Goal: Task Accomplishment & Management: Manage account settings

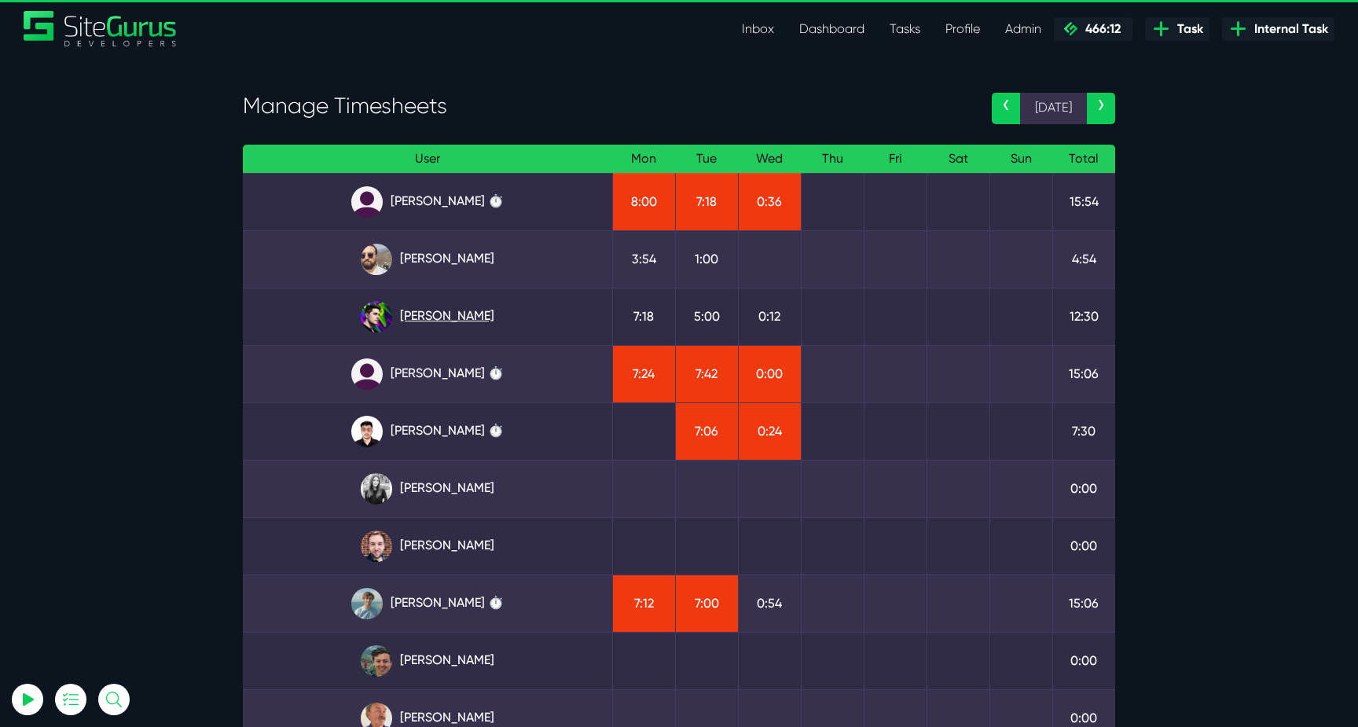
click at [453, 318] on link "Josh Carter" at bounding box center [427, 316] width 344 height 31
click at [1010, 111] on link "‹" at bounding box center [1006, 108] width 28 height 31
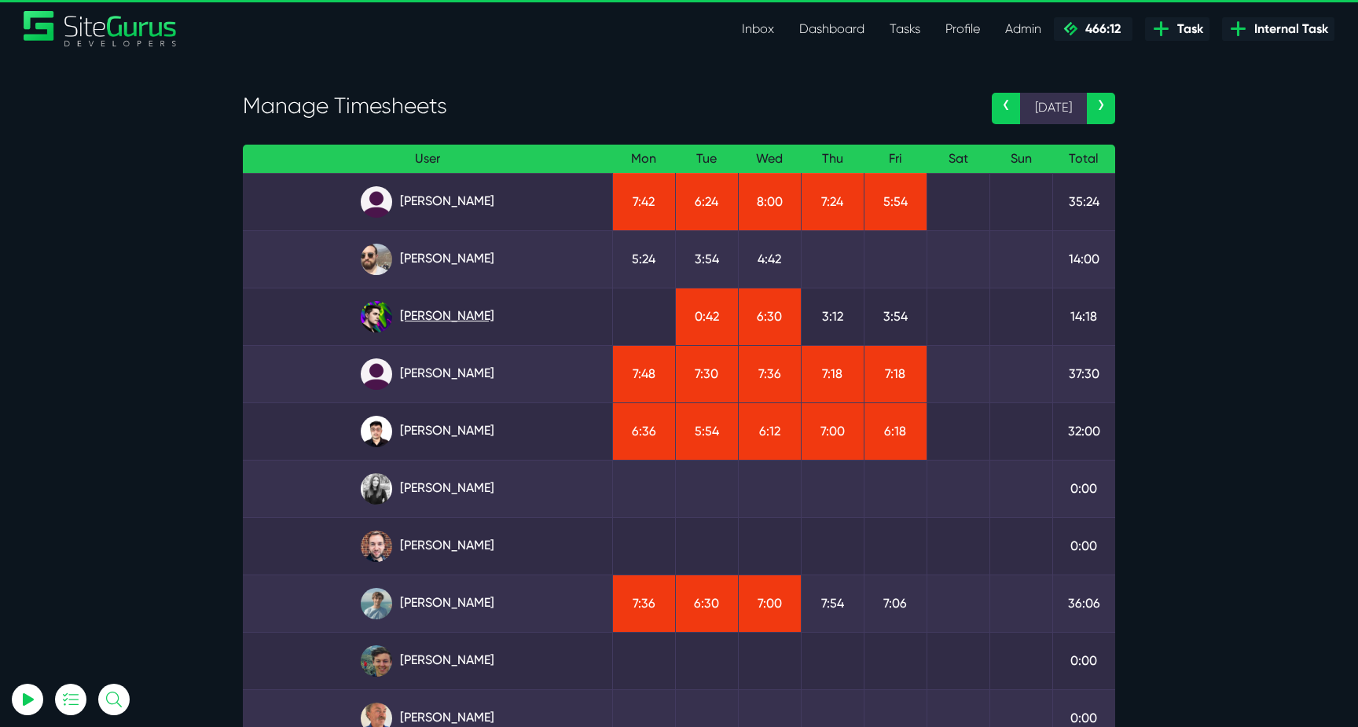
click at [464, 305] on link "Josh Carter" at bounding box center [427, 316] width 344 height 31
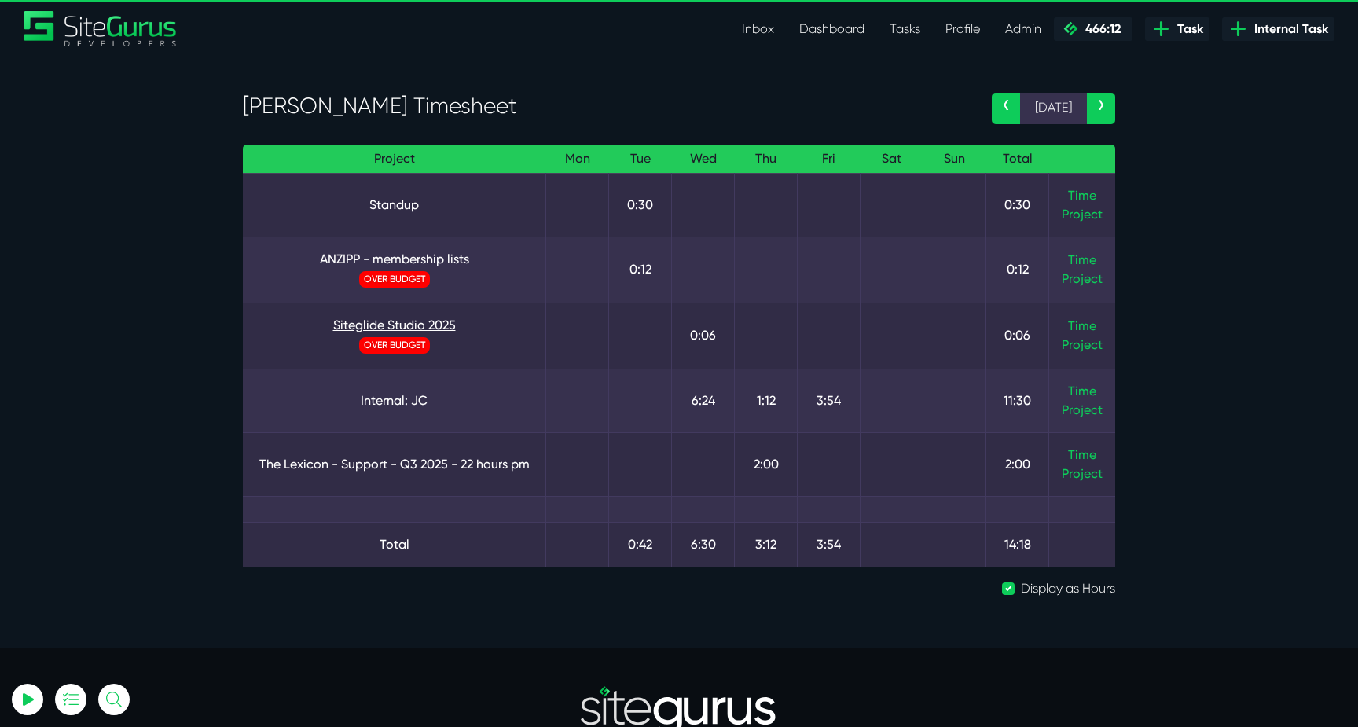
click at [412, 322] on link "Siteglide Studio 2025" at bounding box center [393, 325] width 277 height 19
click at [1001, 101] on link "‹" at bounding box center [1006, 108] width 28 height 31
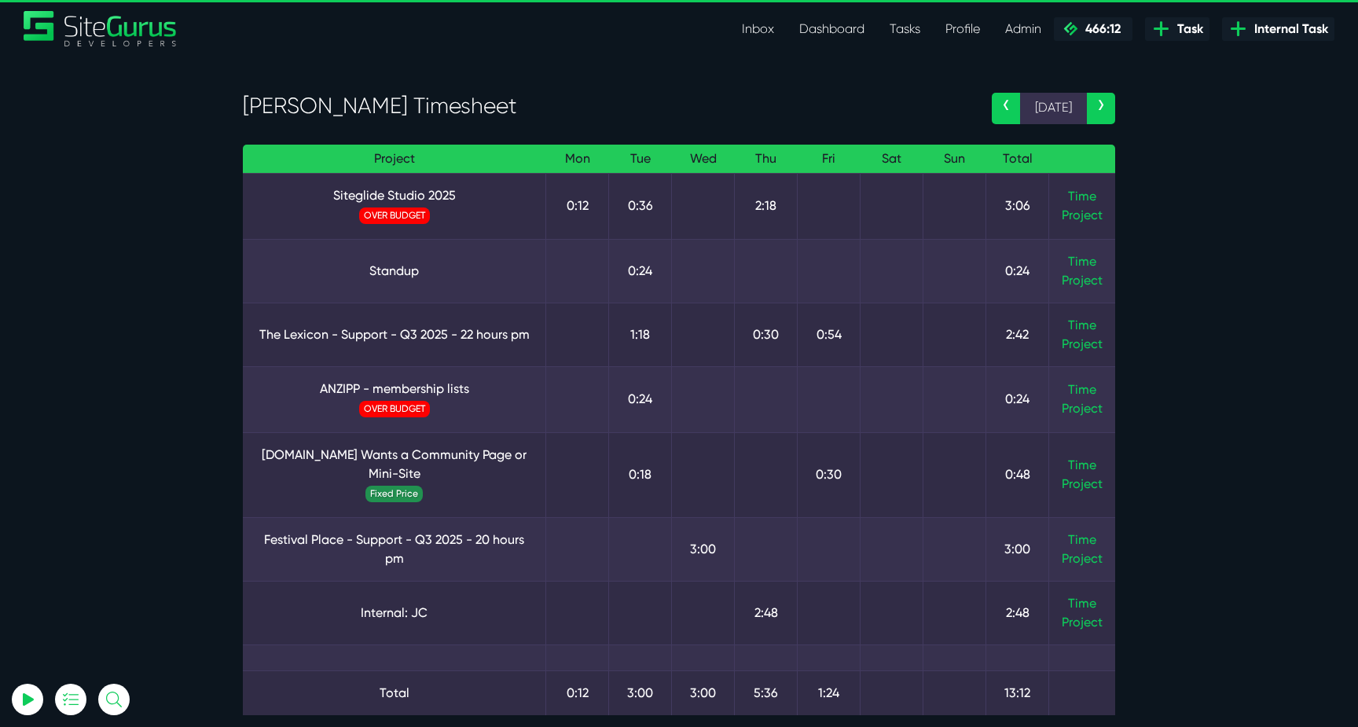
click at [1002, 102] on link "‹" at bounding box center [1006, 108] width 28 height 31
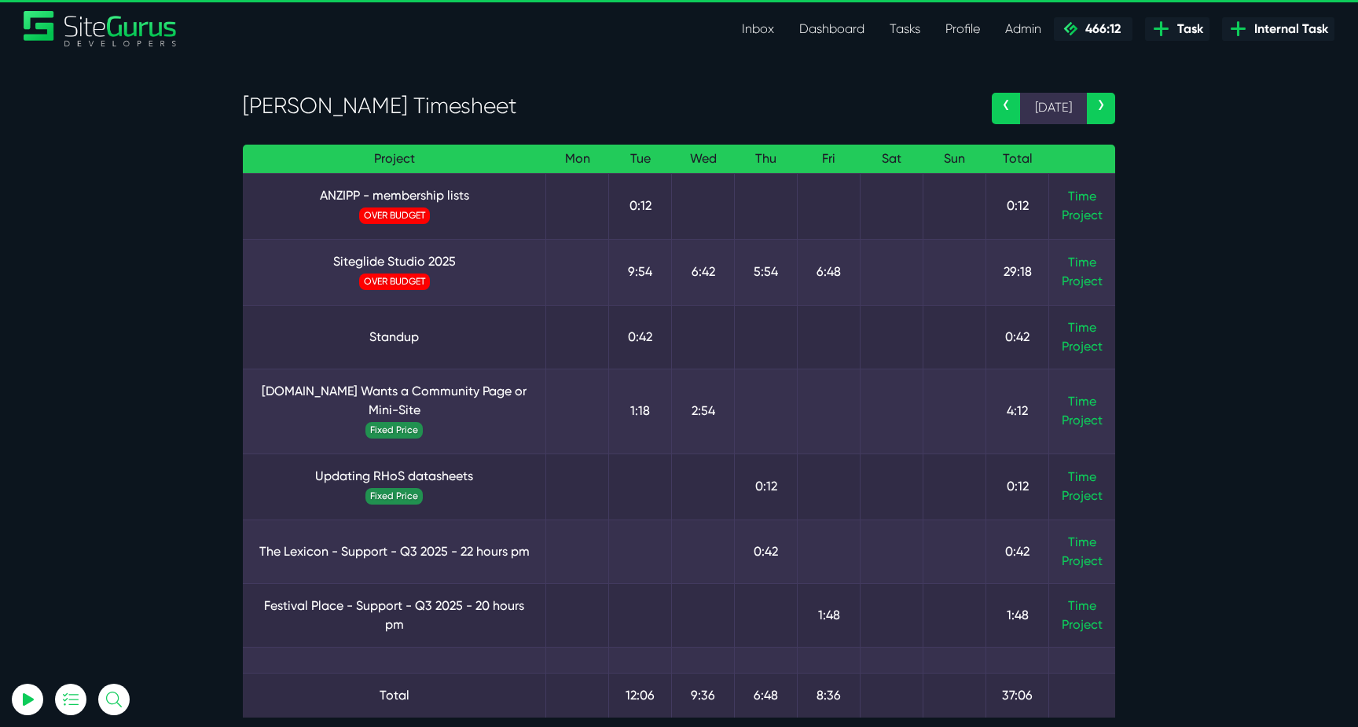
click at [1002, 102] on link "‹" at bounding box center [1006, 108] width 28 height 31
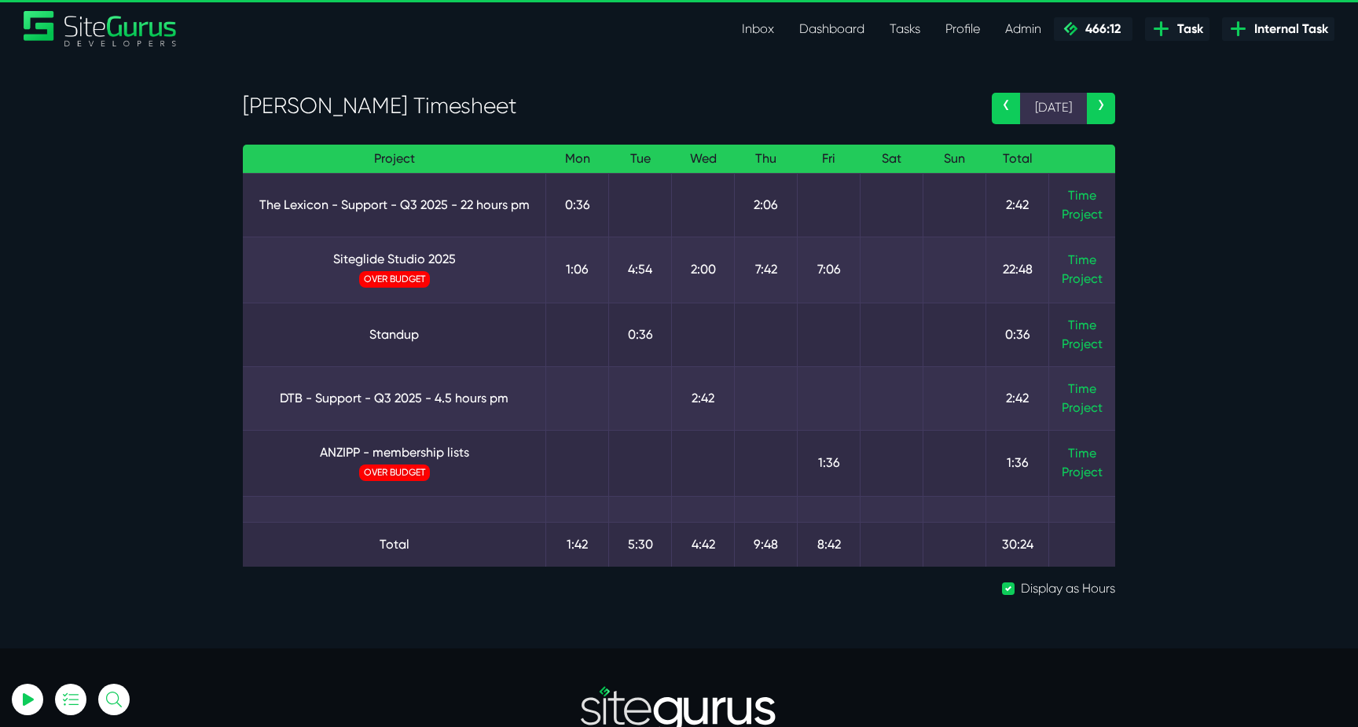
click at [1002, 102] on link "‹" at bounding box center [1006, 108] width 28 height 31
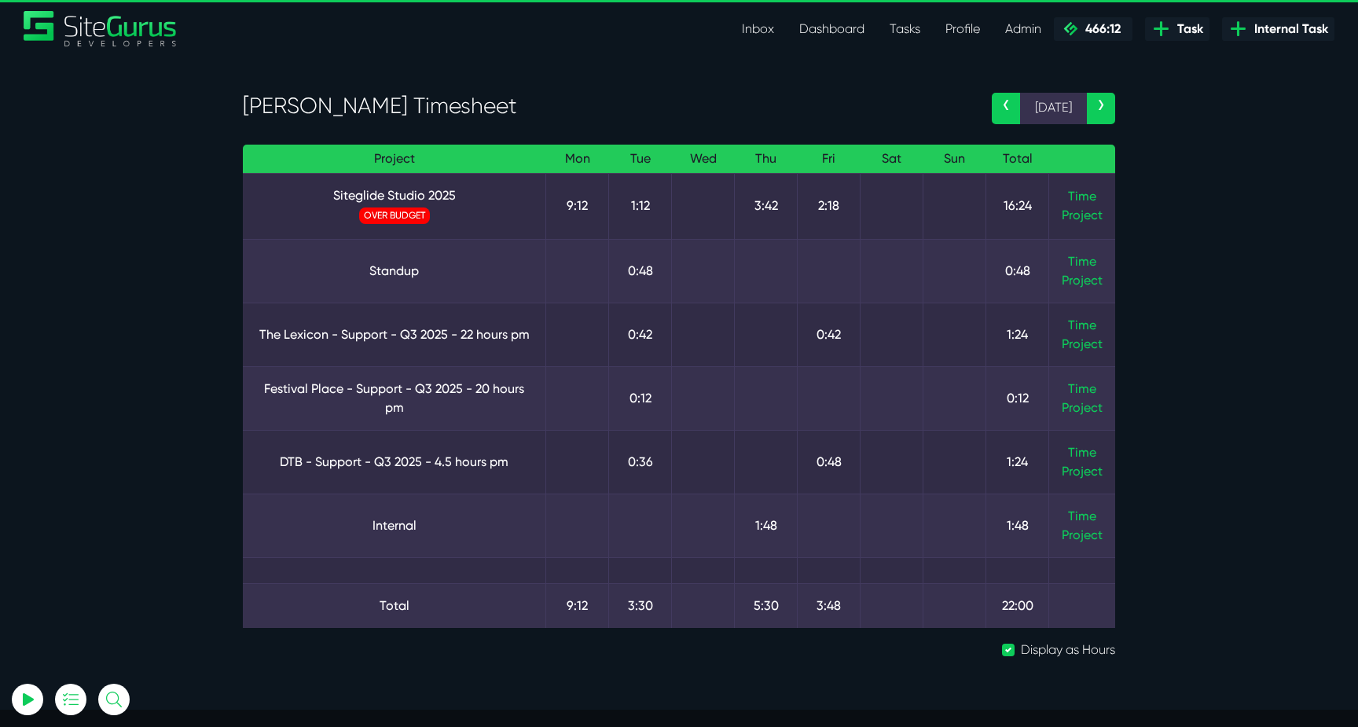
click at [1104, 107] on link "›" at bounding box center [1101, 108] width 28 height 31
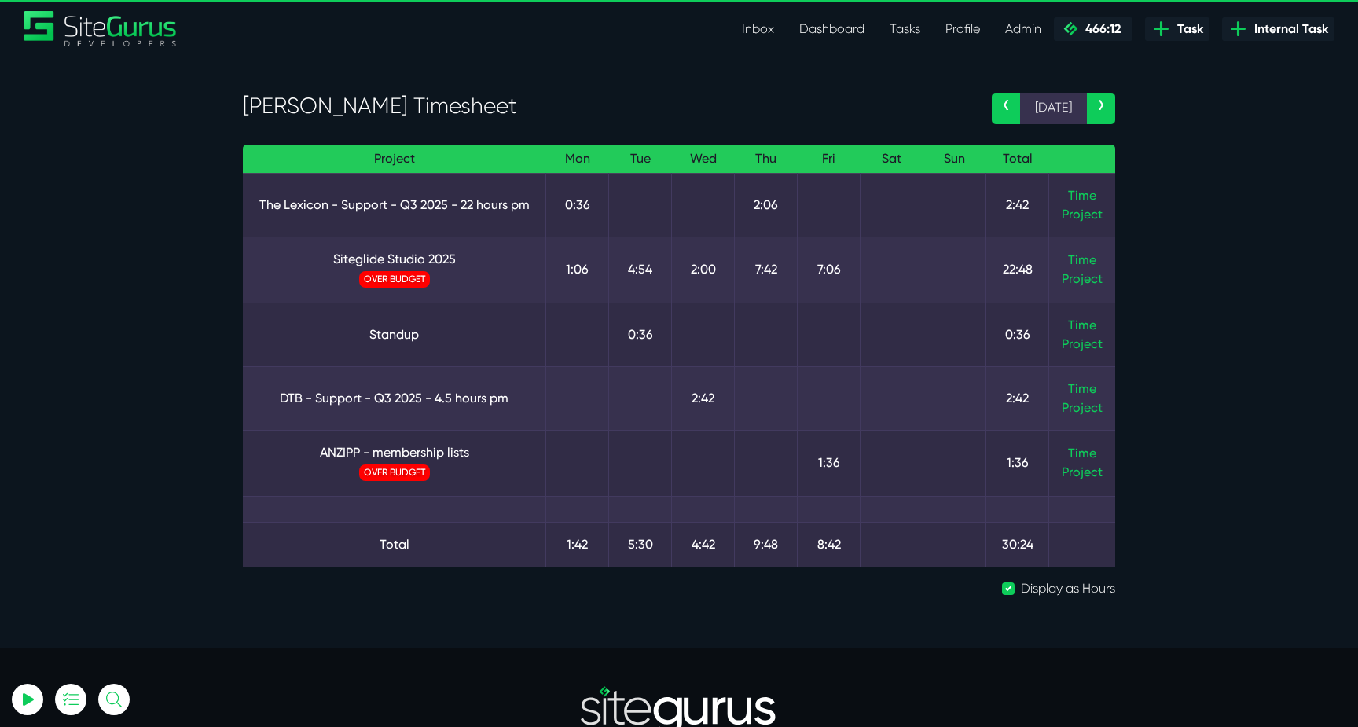
click at [1096, 105] on link "›" at bounding box center [1101, 108] width 28 height 31
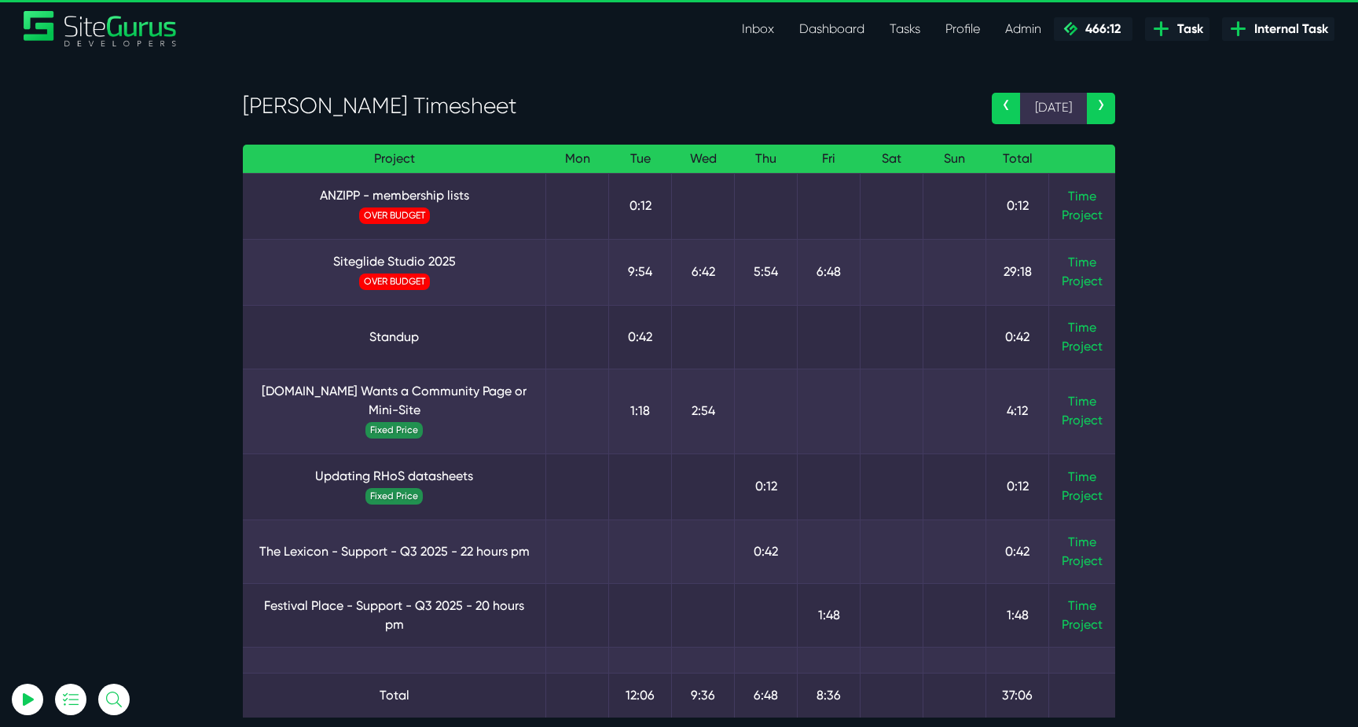
click at [1101, 108] on link "›" at bounding box center [1101, 108] width 28 height 31
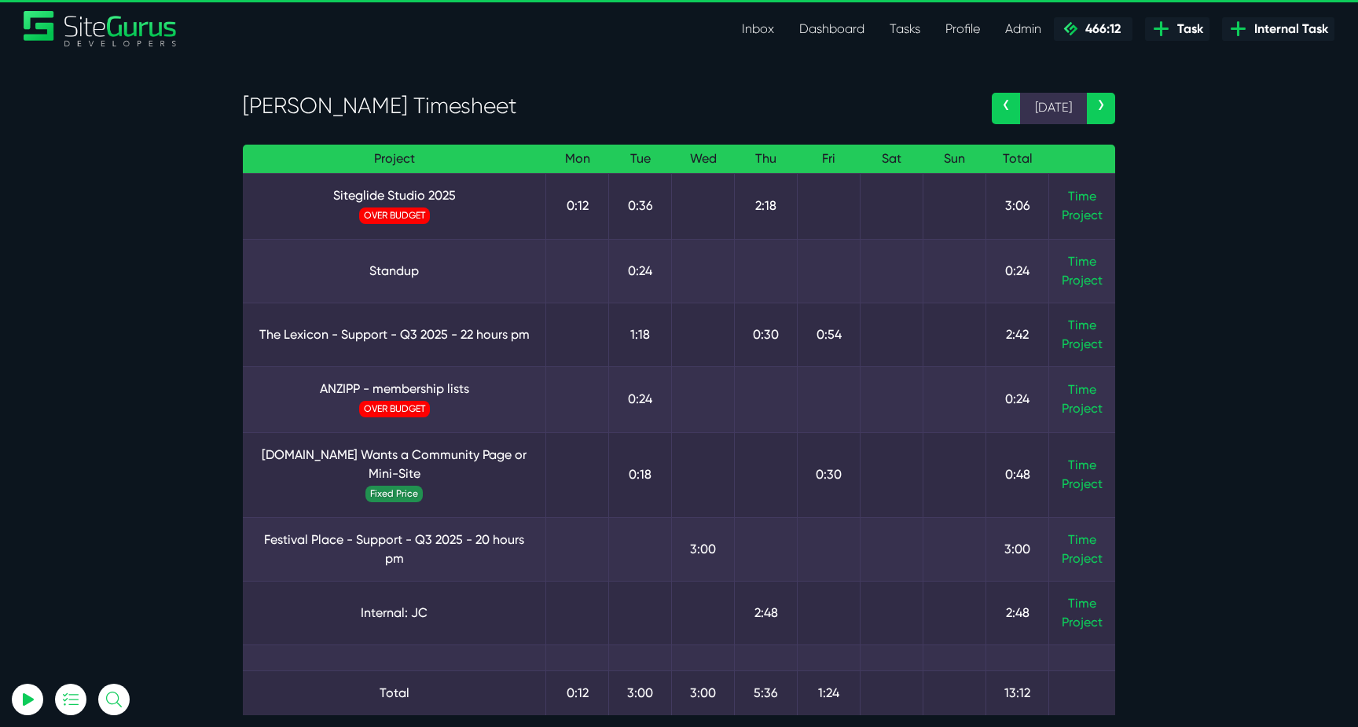
click at [1101, 110] on link "›" at bounding box center [1101, 108] width 28 height 31
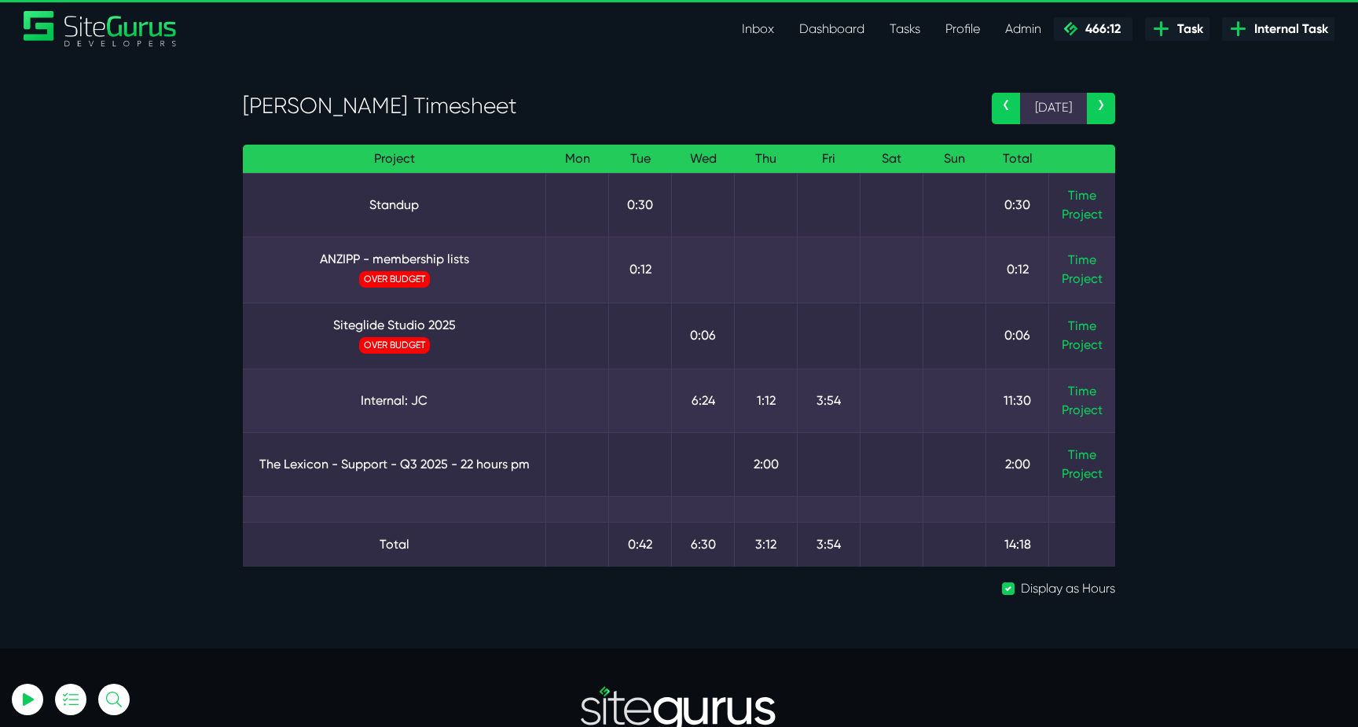
click at [1101, 110] on link "›" at bounding box center [1101, 108] width 28 height 31
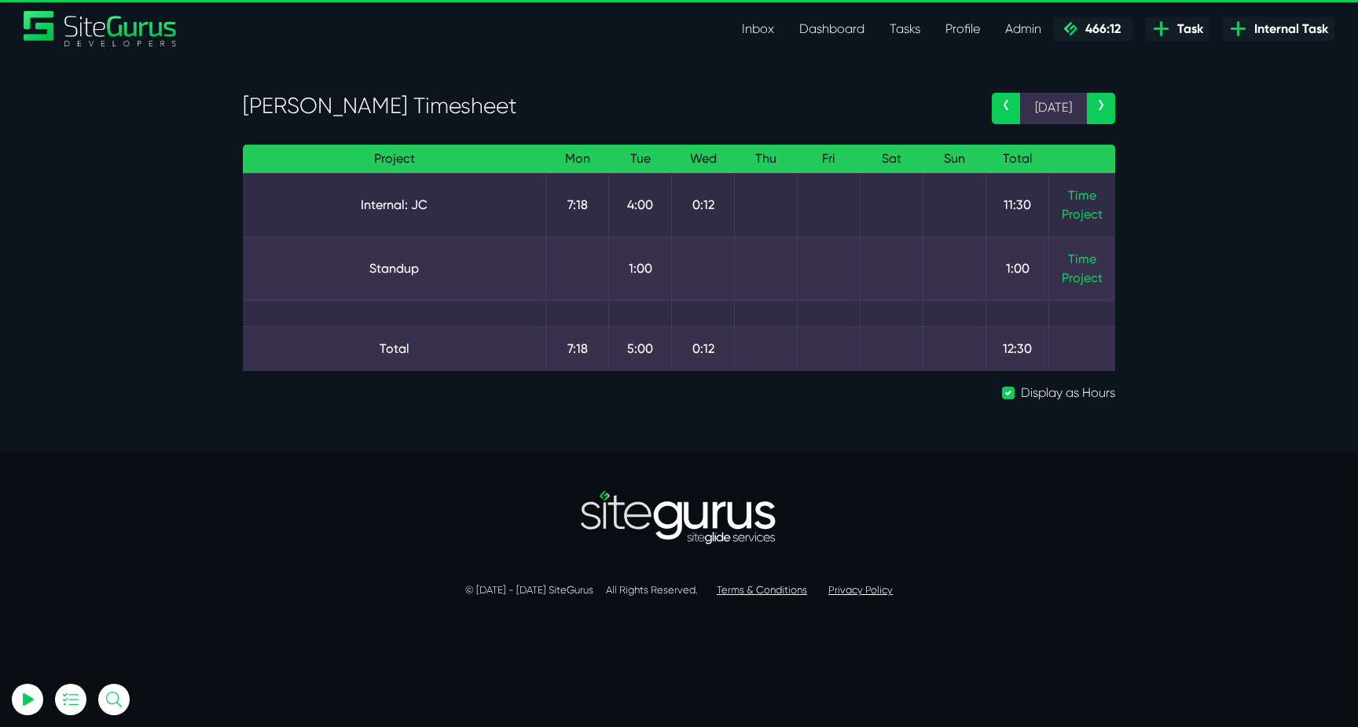
click at [1008, 108] on link "‹" at bounding box center [1006, 108] width 28 height 31
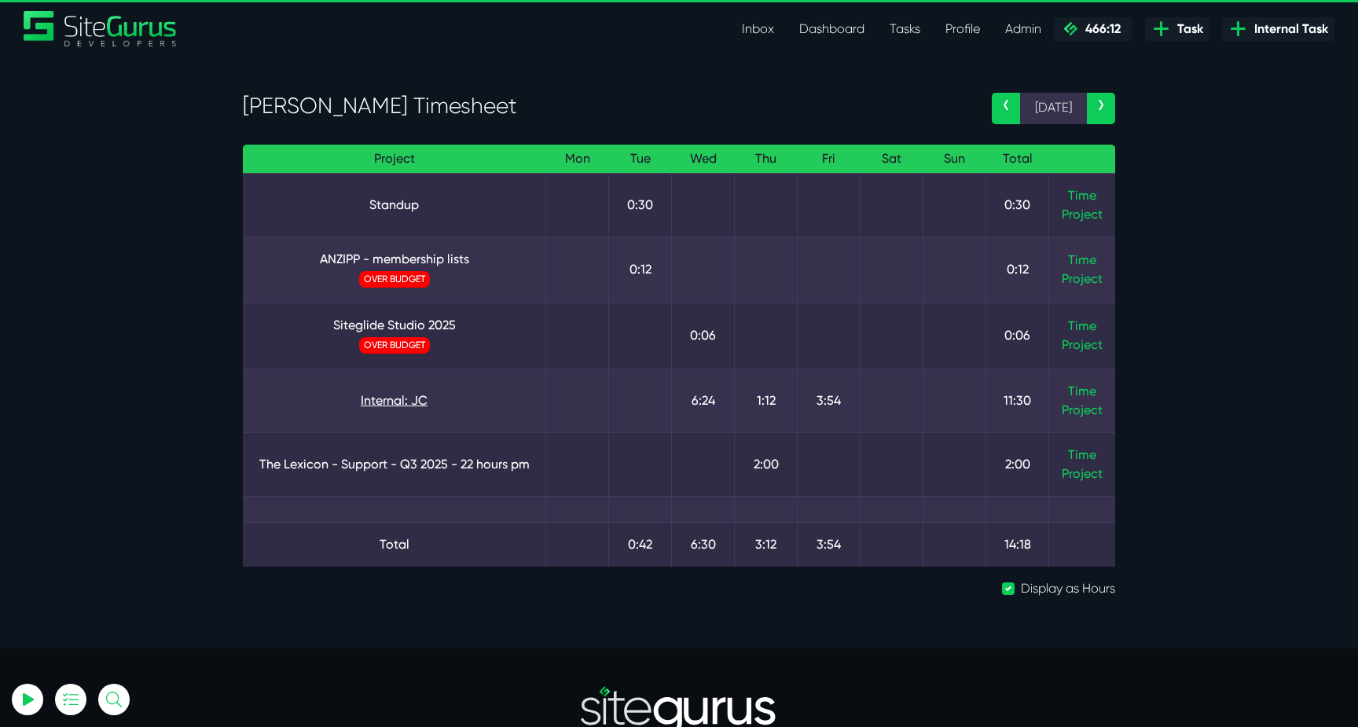
click at [380, 400] on link "Internal: JC" at bounding box center [393, 400] width 277 height 19
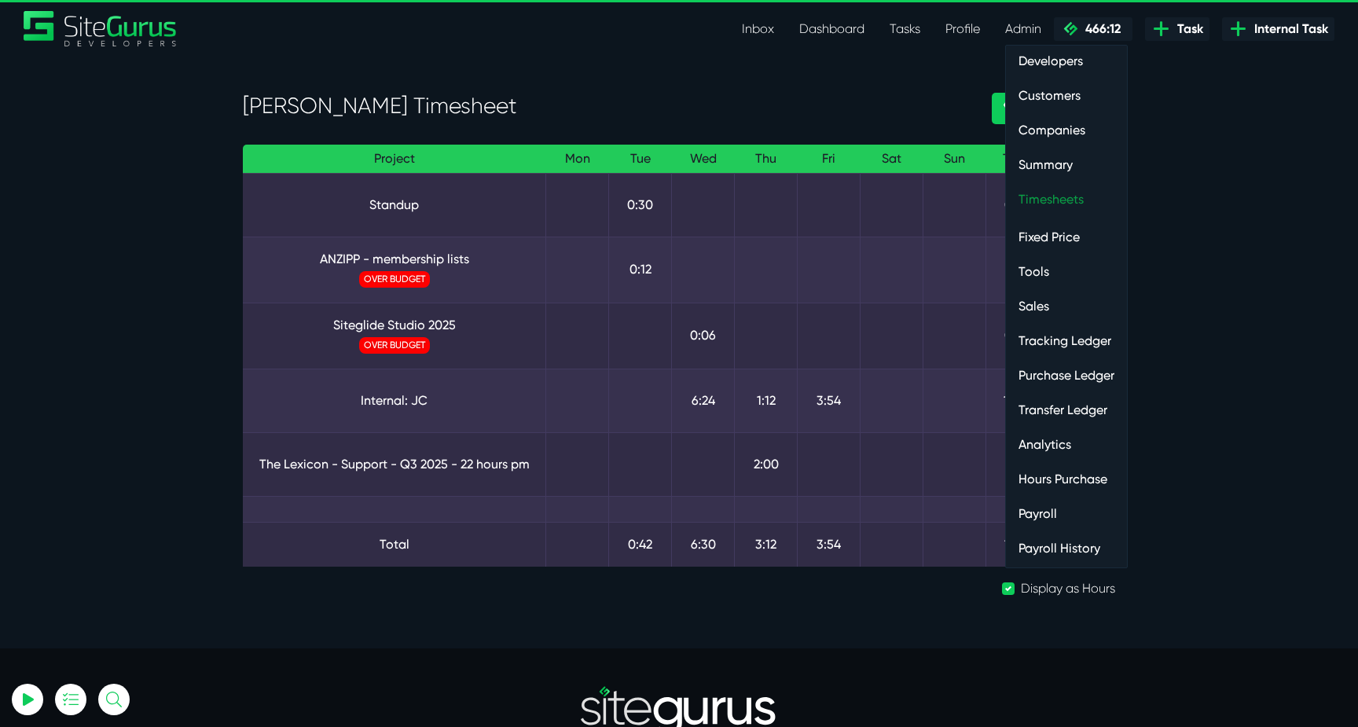
click at [1041, 199] on link "Timesheets" at bounding box center [1066, 199] width 121 height 31
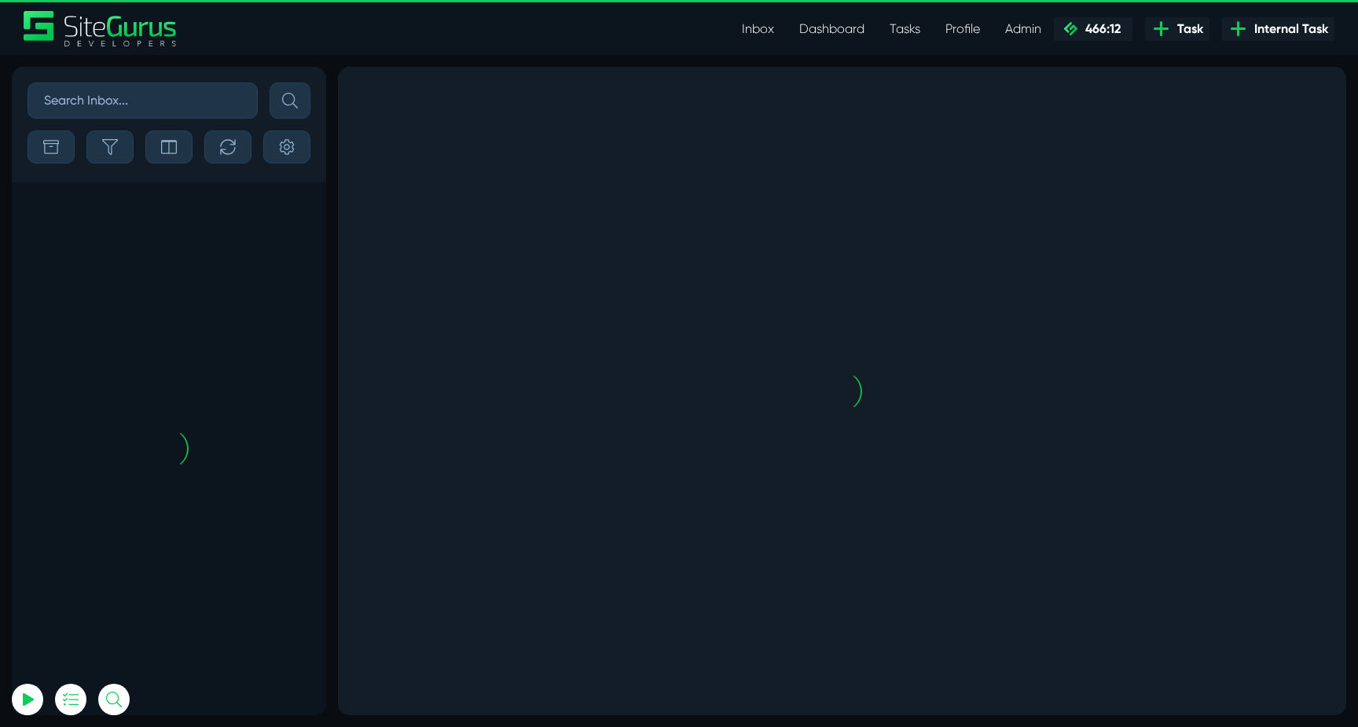
scroll to position [-3651, 0]
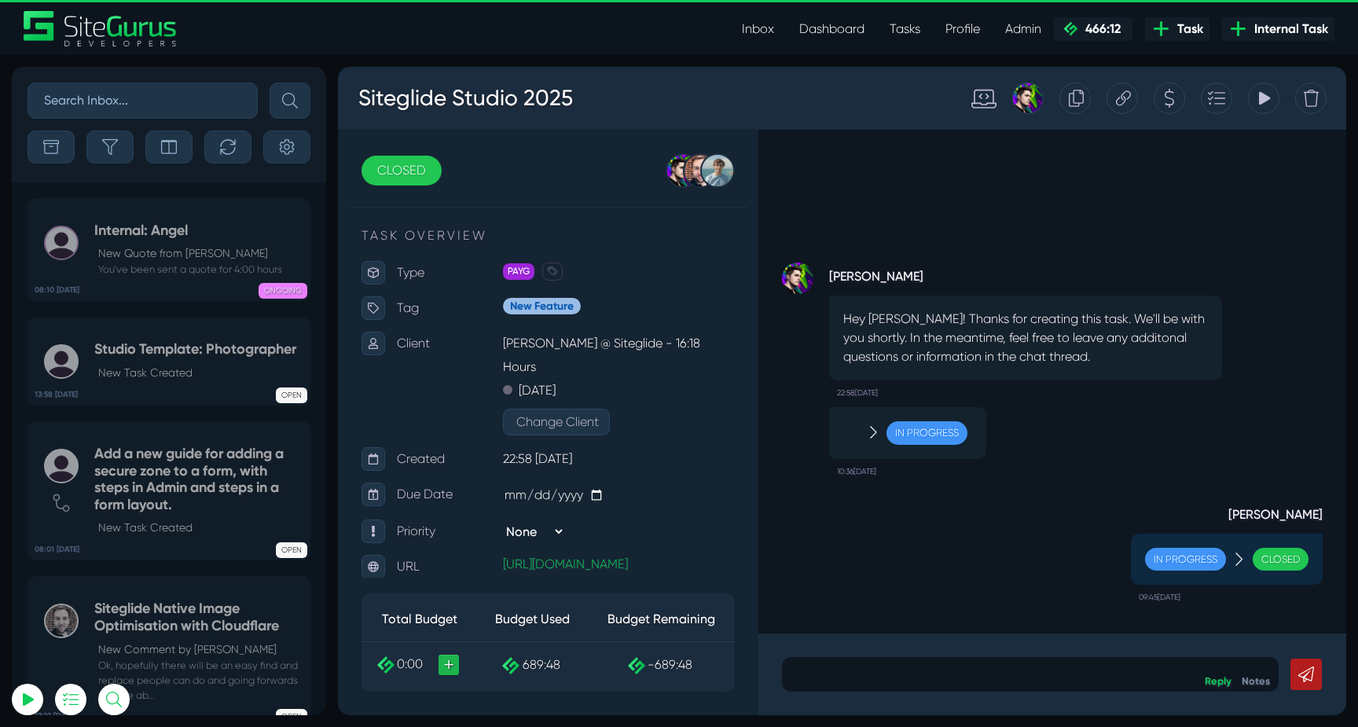
click at [1251, 102] on div "Tracking Totals Total 562.2 Total 127.6" at bounding box center [1263, 98] width 31 height 31
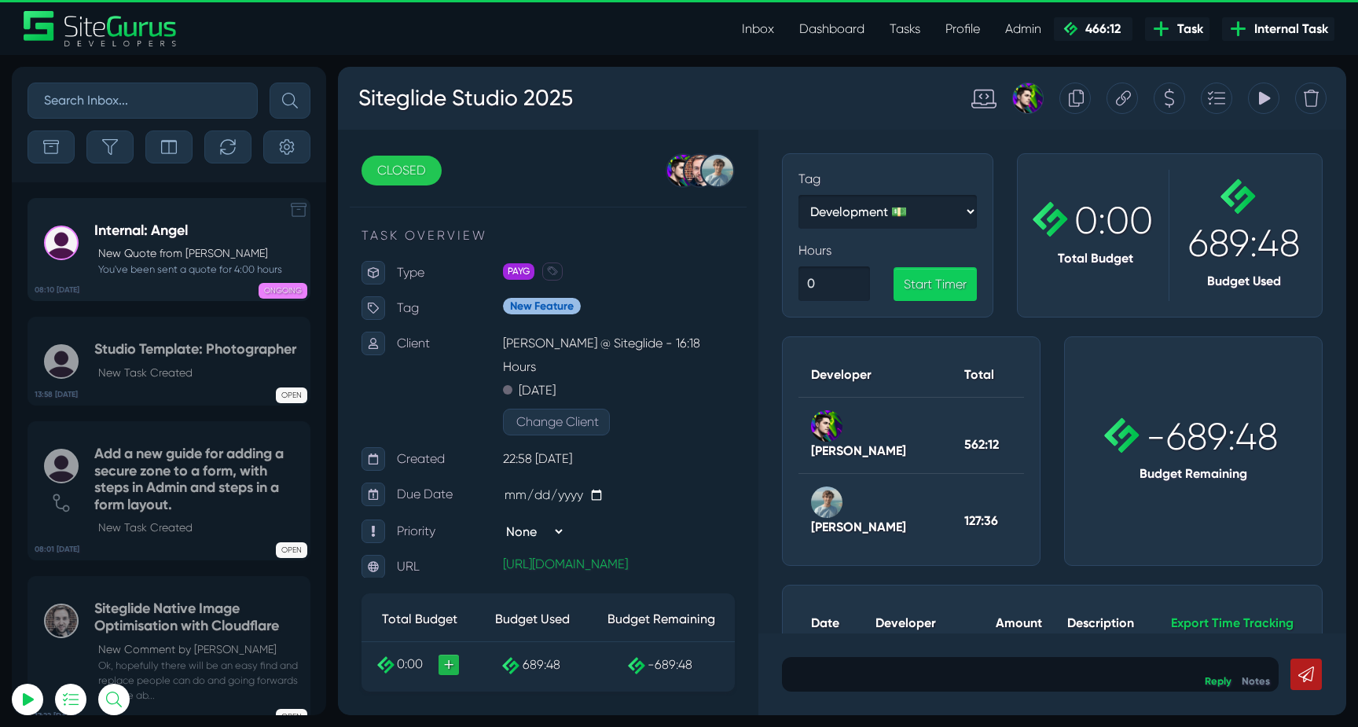
type input "luke@sitegurus.io"
click at [156, 255] on p "New Quote from Angel Dagondon" at bounding box center [190, 253] width 184 height 17
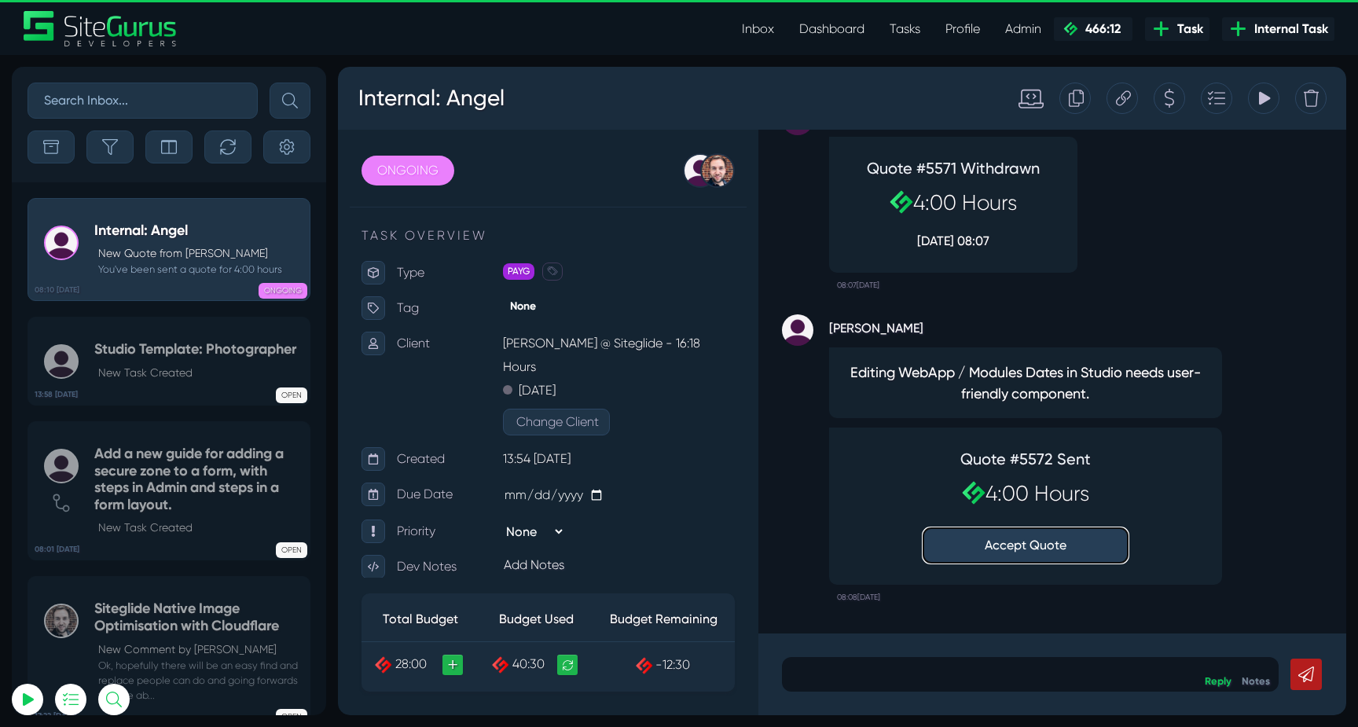
click at [1042, 545] on button "Accept Quote" at bounding box center [1026, 545] width 204 height 35
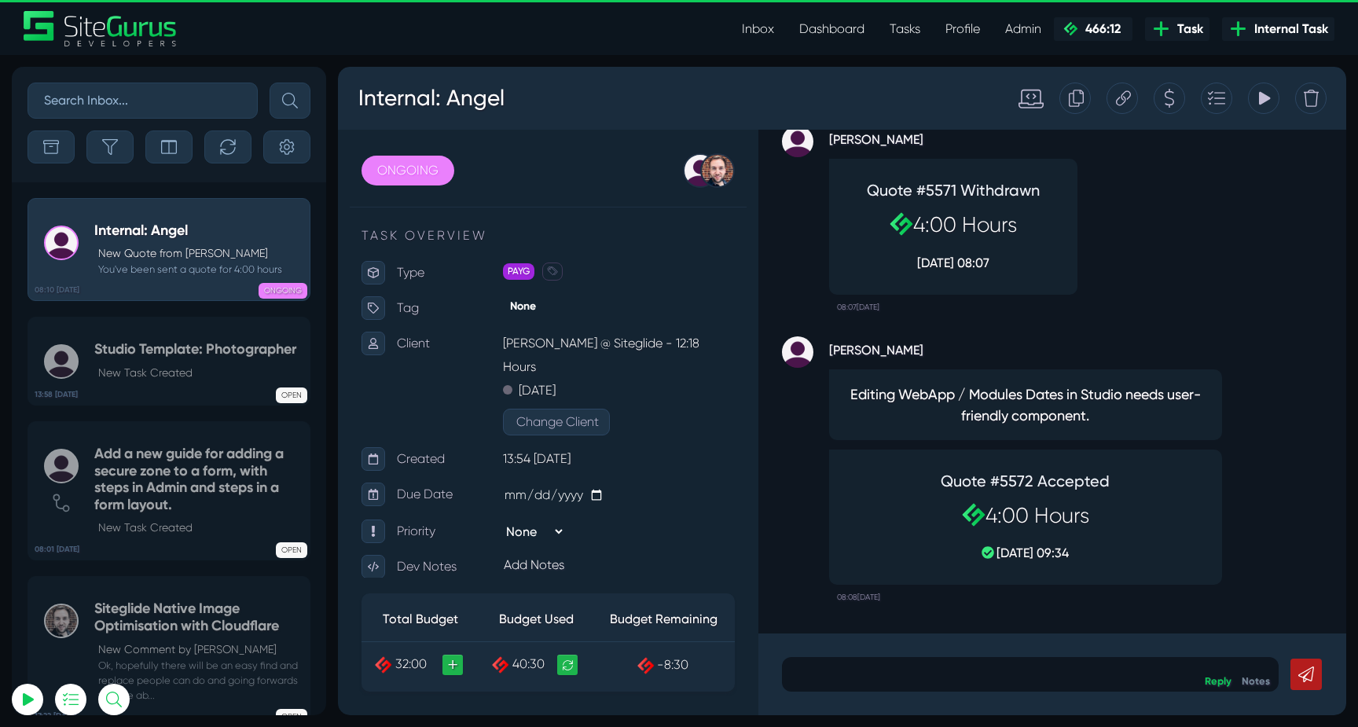
scroll to position [-3531, 0]
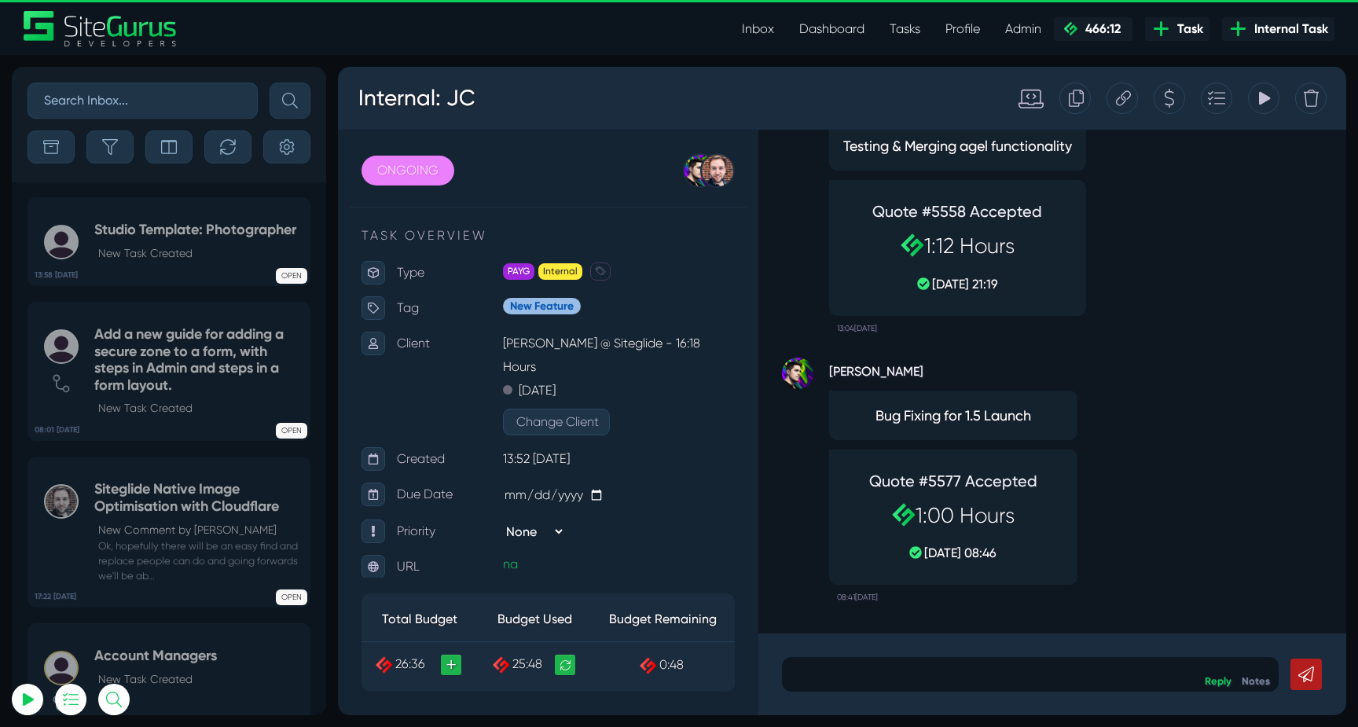
scroll to position [-3531, 0]
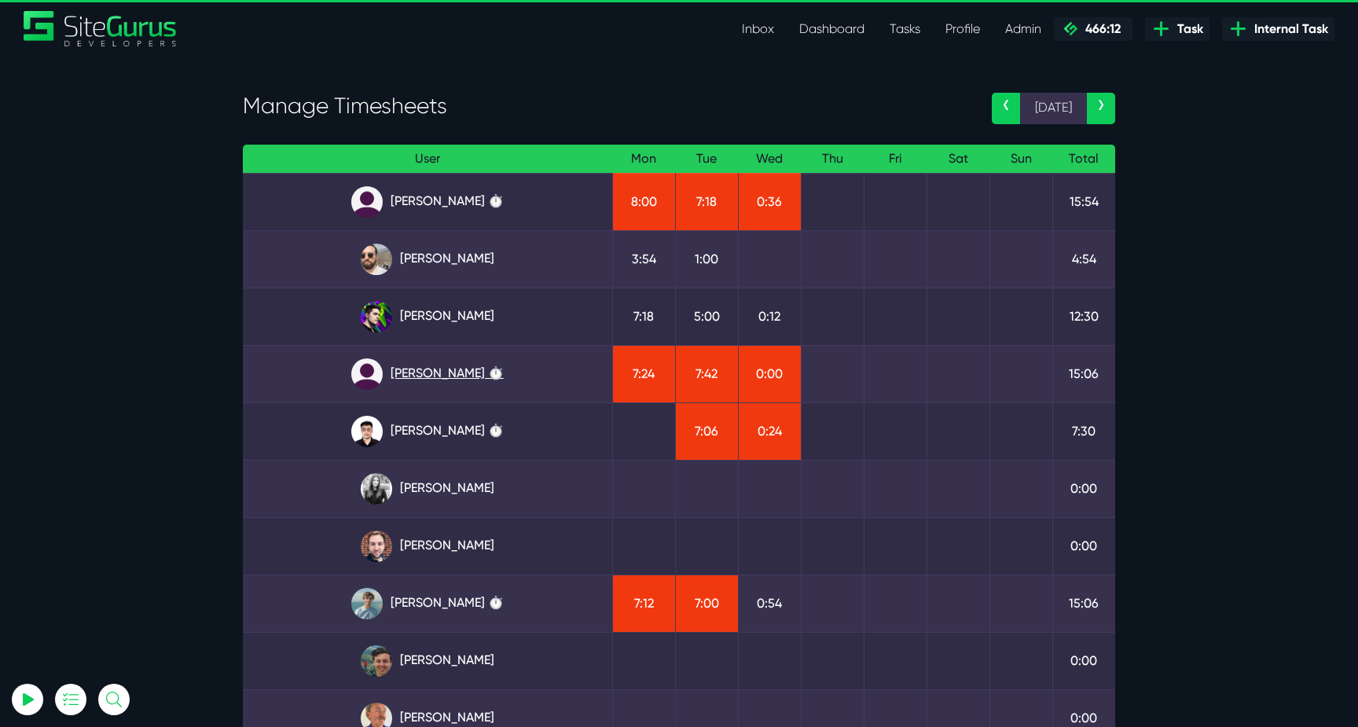
click at [466, 377] on link "Julianne Estras ⏱️" at bounding box center [427, 373] width 344 height 31
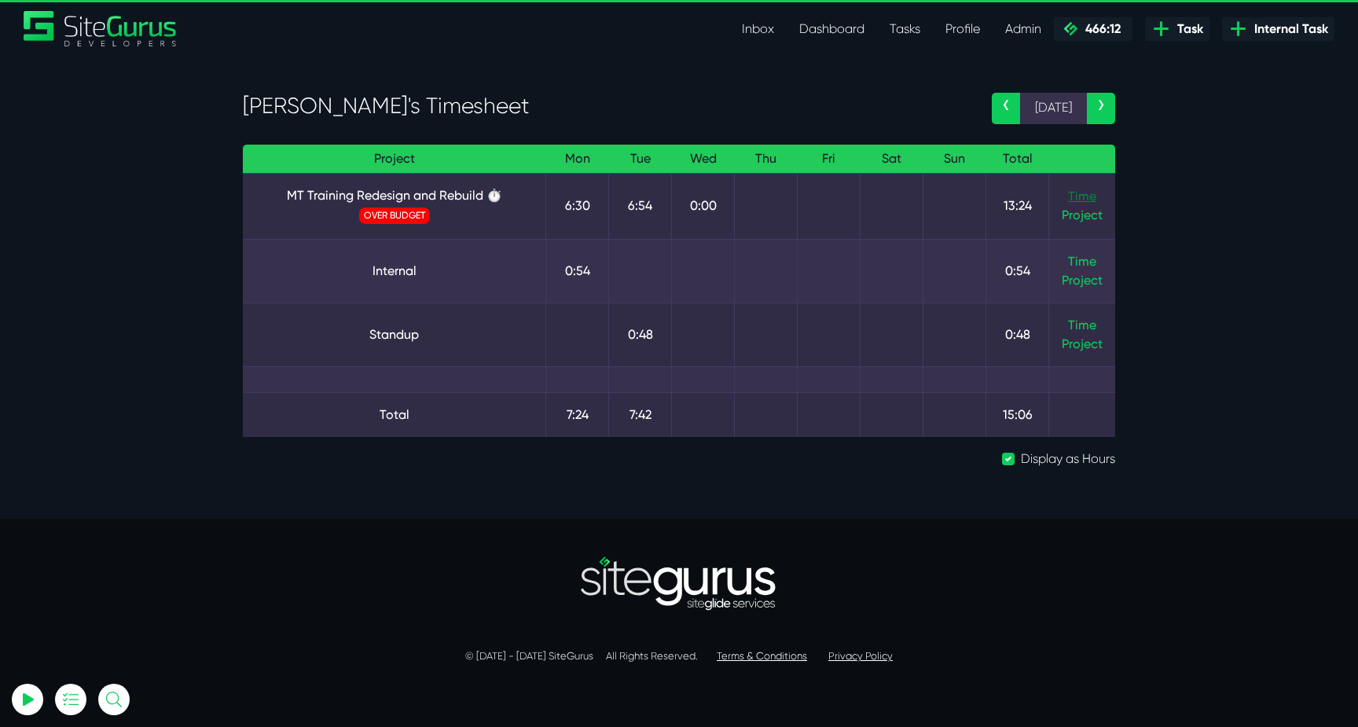
click at [1075, 202] on link "Time" at bounding box center [1082, 196] width 28 height 15
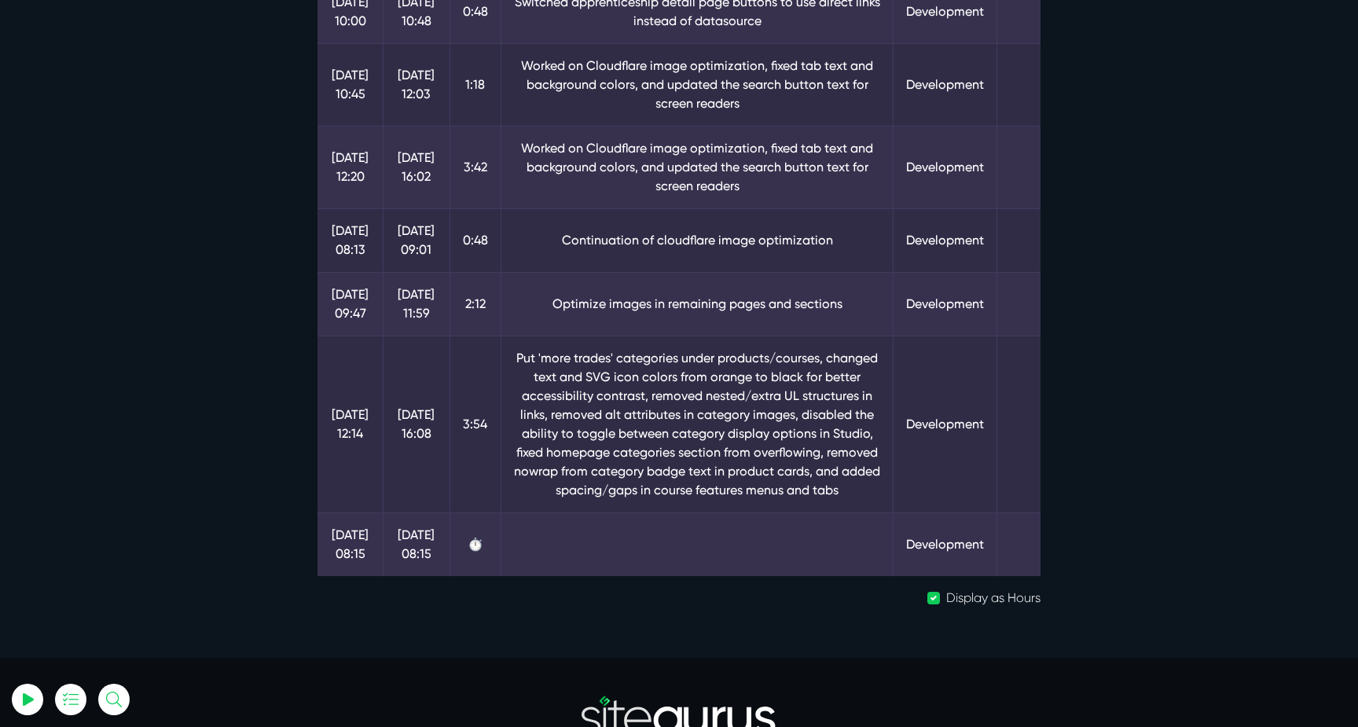
scroll to position [396, 0]
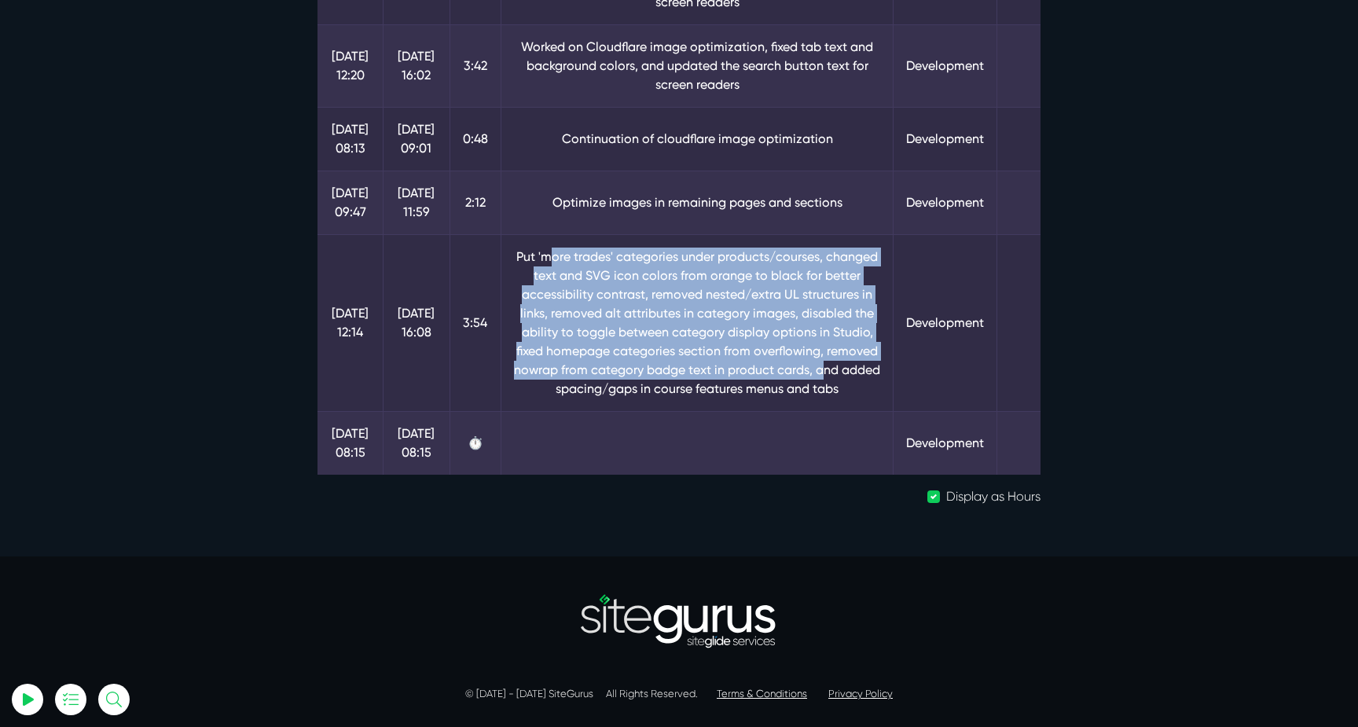
drag, startPoint x: 544, startPoint y: 236, endPoint x: 823, endPoint y: 350, distance: 301.5
click at [823, 350] on td "Put 'more trades' categories under products/courses, changed text and SVG icon …" at bounding box center [697, 322] width 393 height 177
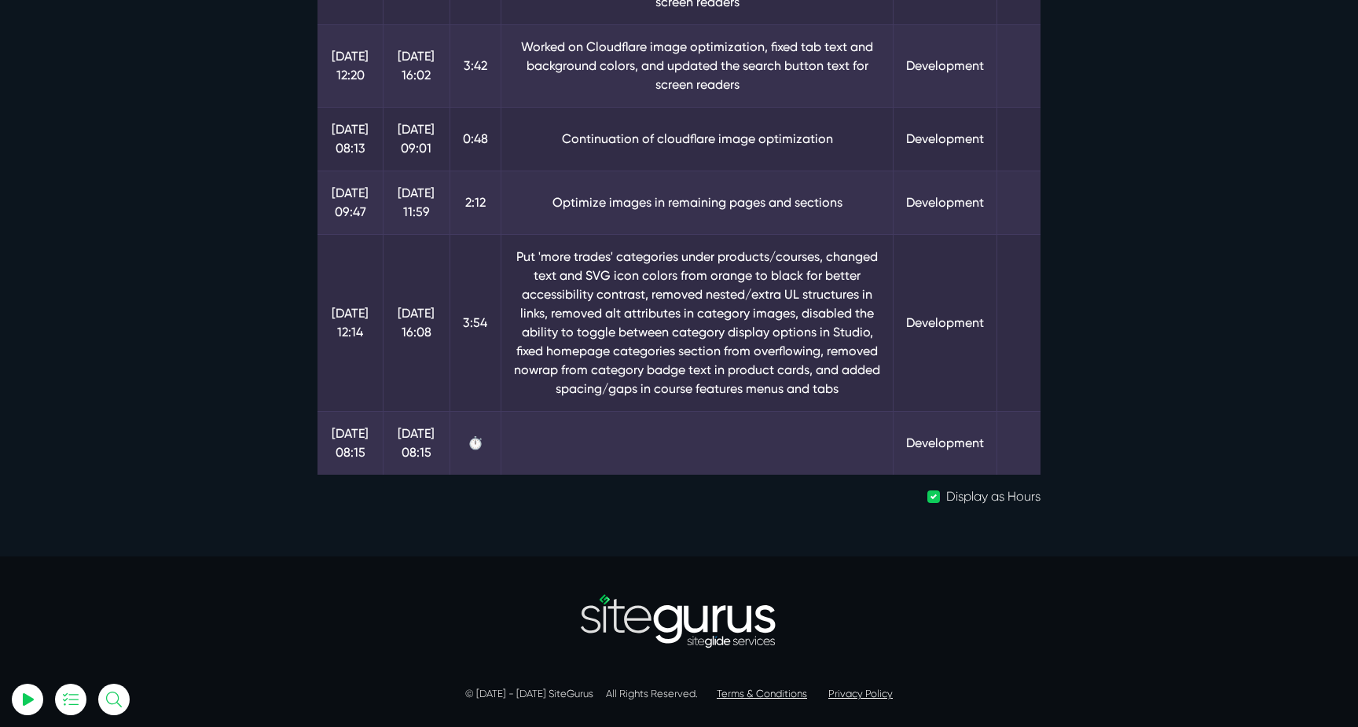
scroll to position [0, 0]
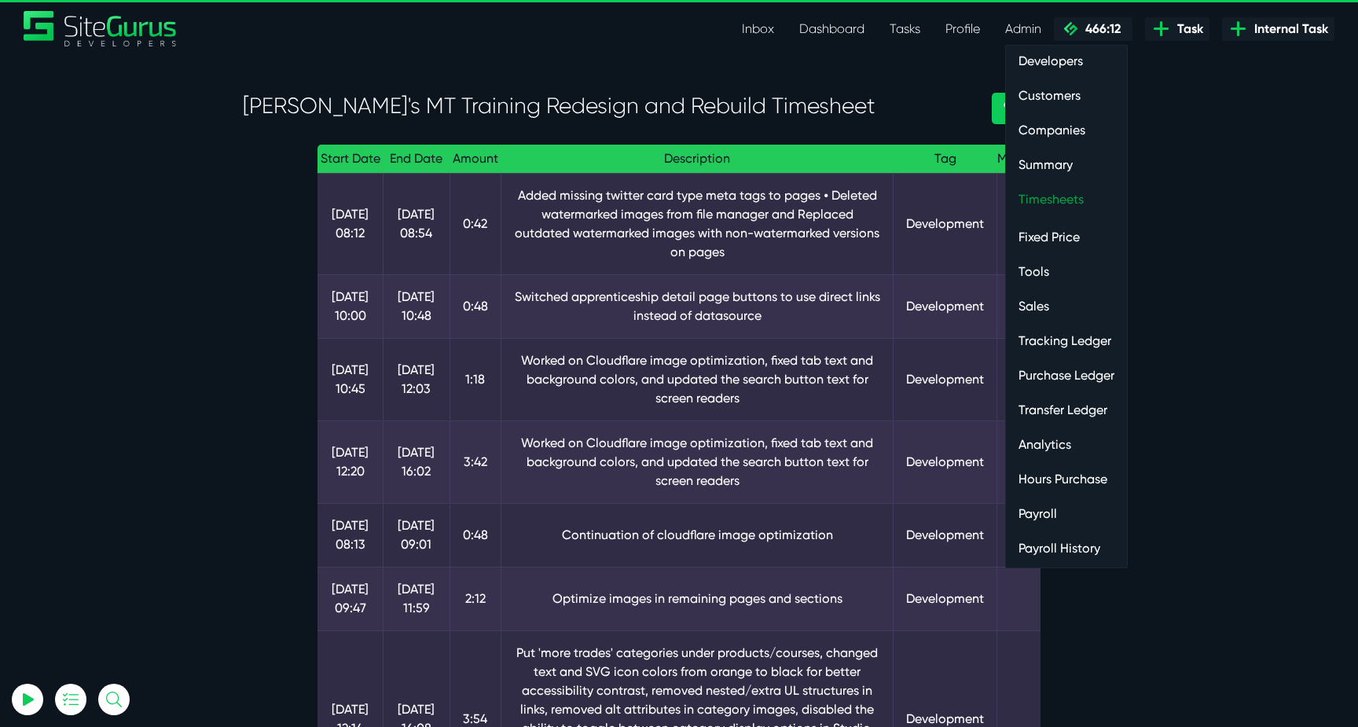
click at [1061, 186] on link "Timesheets" at bounding box center [1066, 199] width 121 height 31
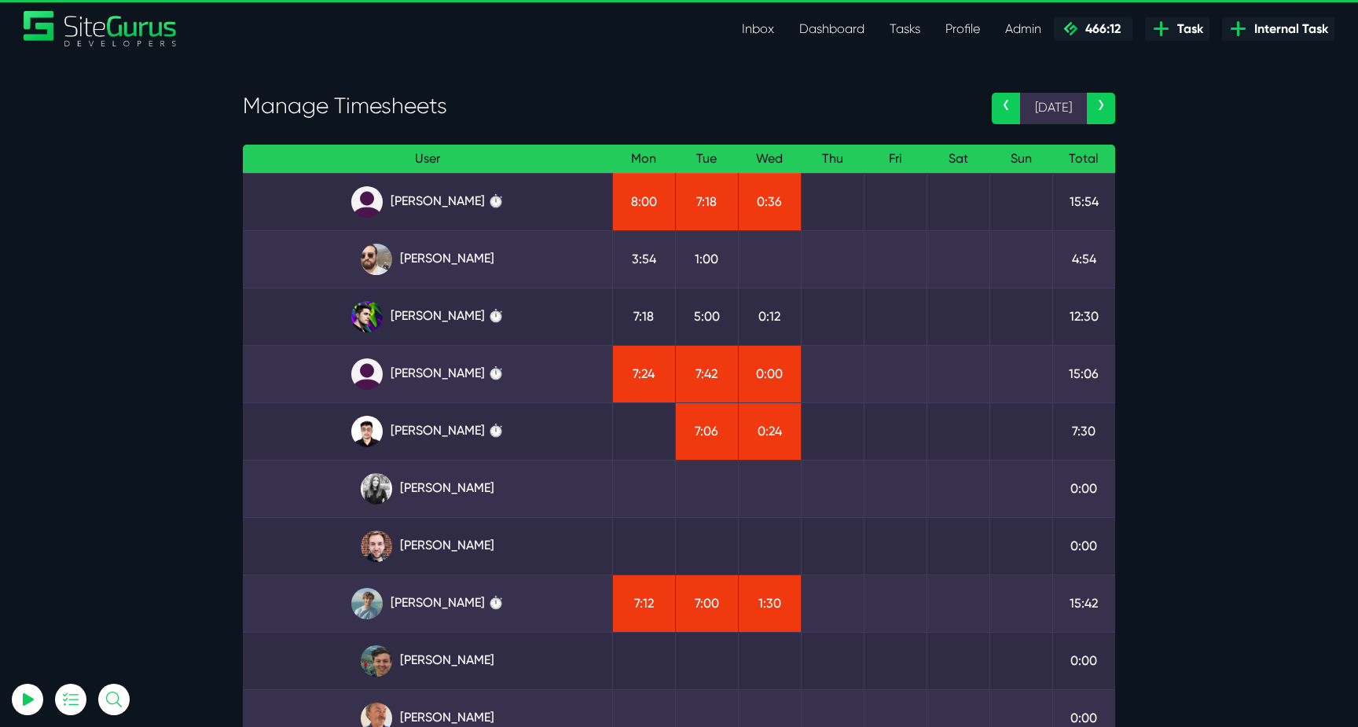
click at [427, 315] on link "Josh Carter ⏱️" at bounding box center [427, 316] width 344 height 31
click at [471, 432] on link "Kevin Abelgas ⏱️" at bounding box center [427, 431] width 344 height 31
click at [470, 207] on link "Angel Dagondon ⏱️" at bounding box center [427, 201] width 344 height 31
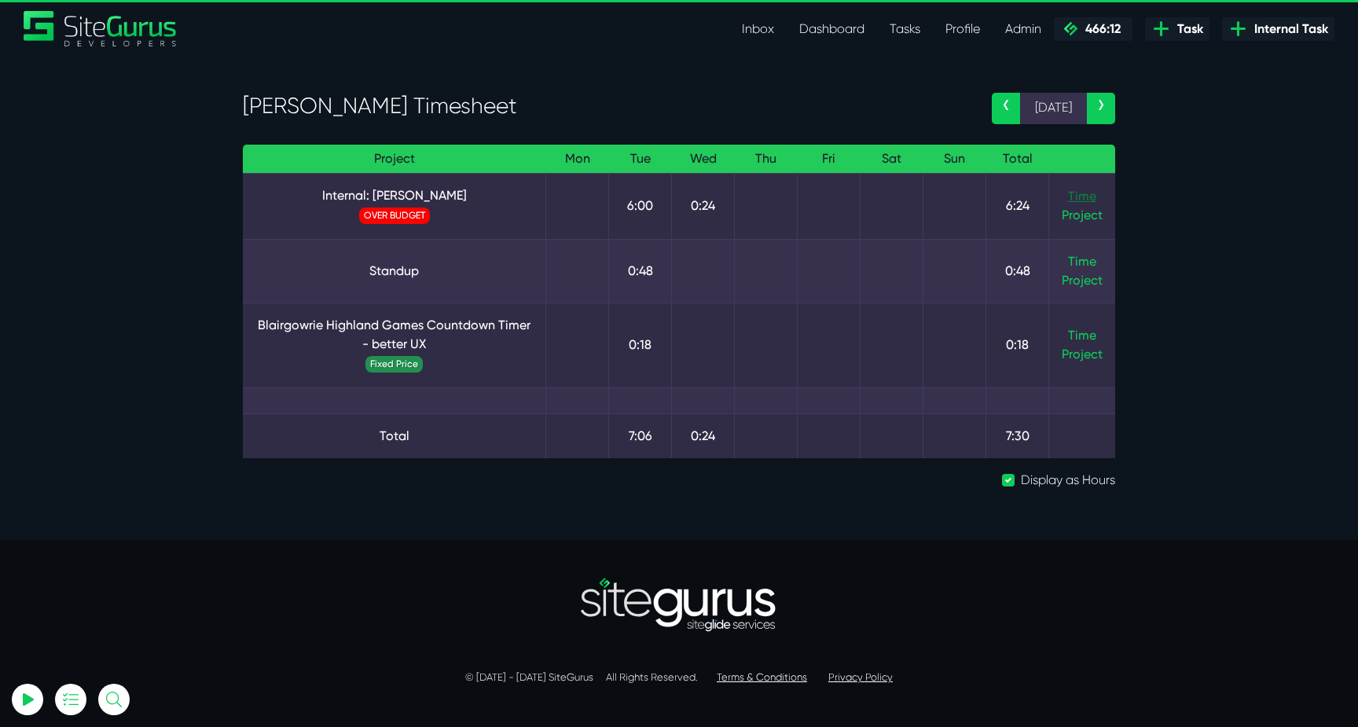
click at [1072, 201] on link "Time" at bounding box center [1082, 196] width 28 height 15
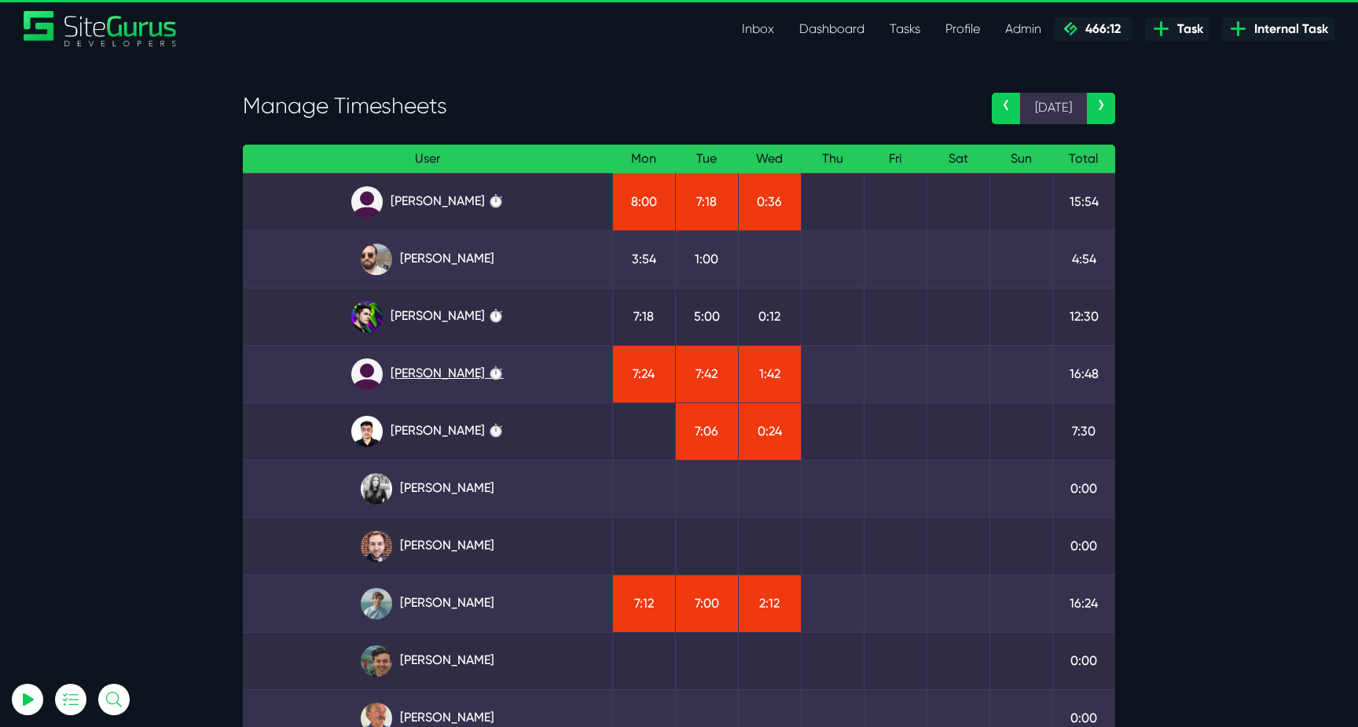
type input "luke@sitegurus.io"
click at [426, 376] on link "Julianne Estras ⏱️" at bounding box center [427, 373] width 344 height 31
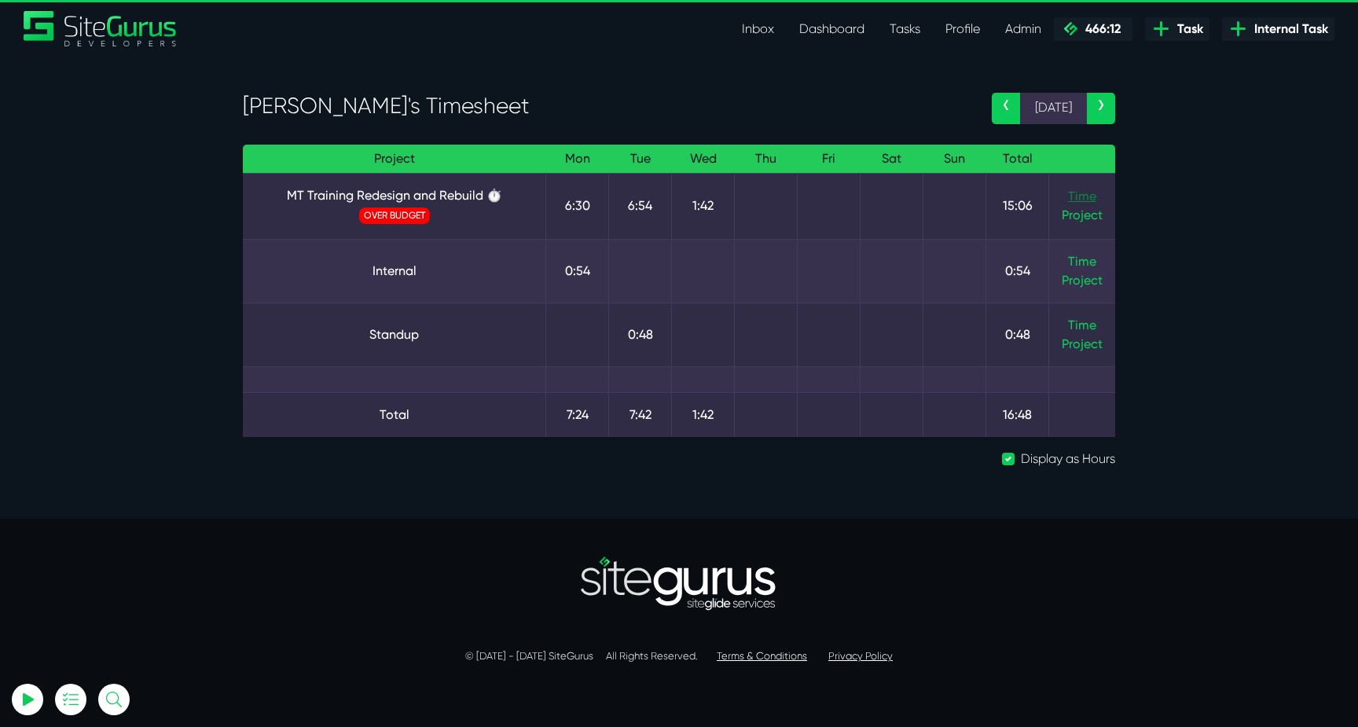
click at [1071, 190] on link "Time" at bounding box center [1082, 196] width 28 height 15
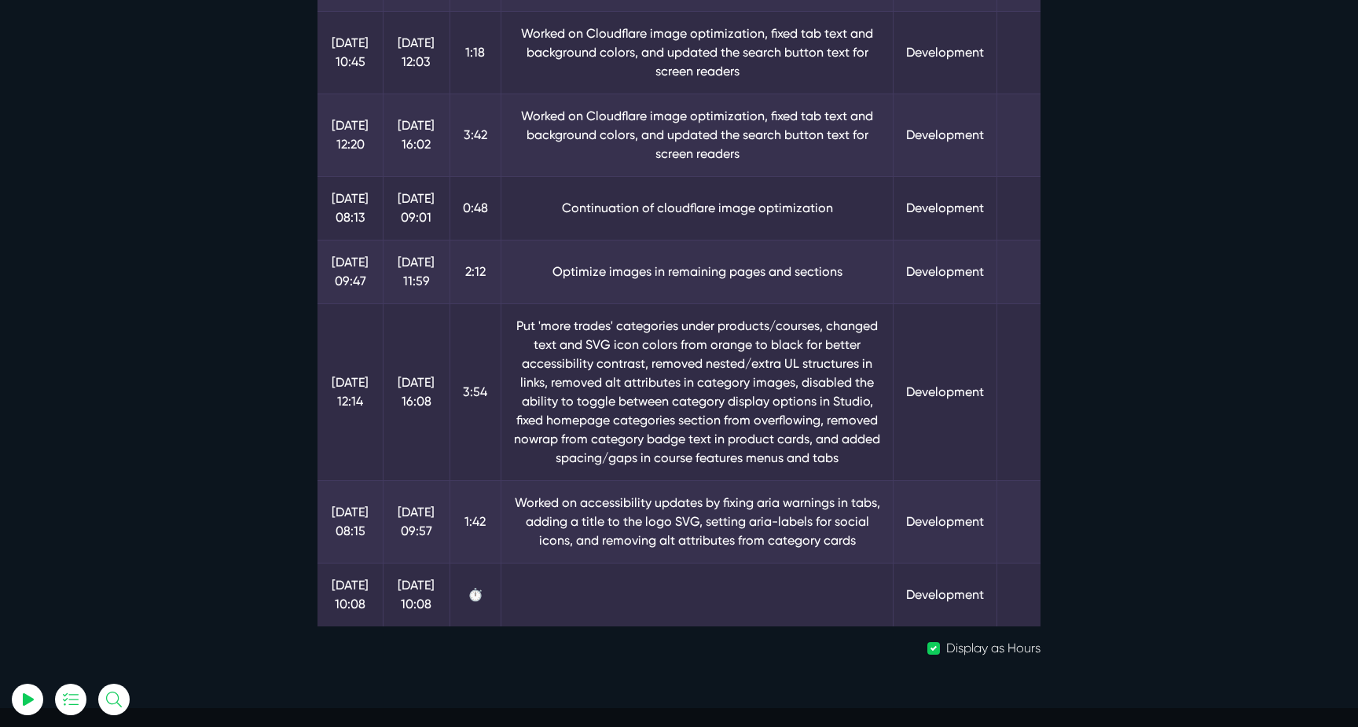
scroll to position [444, 0]
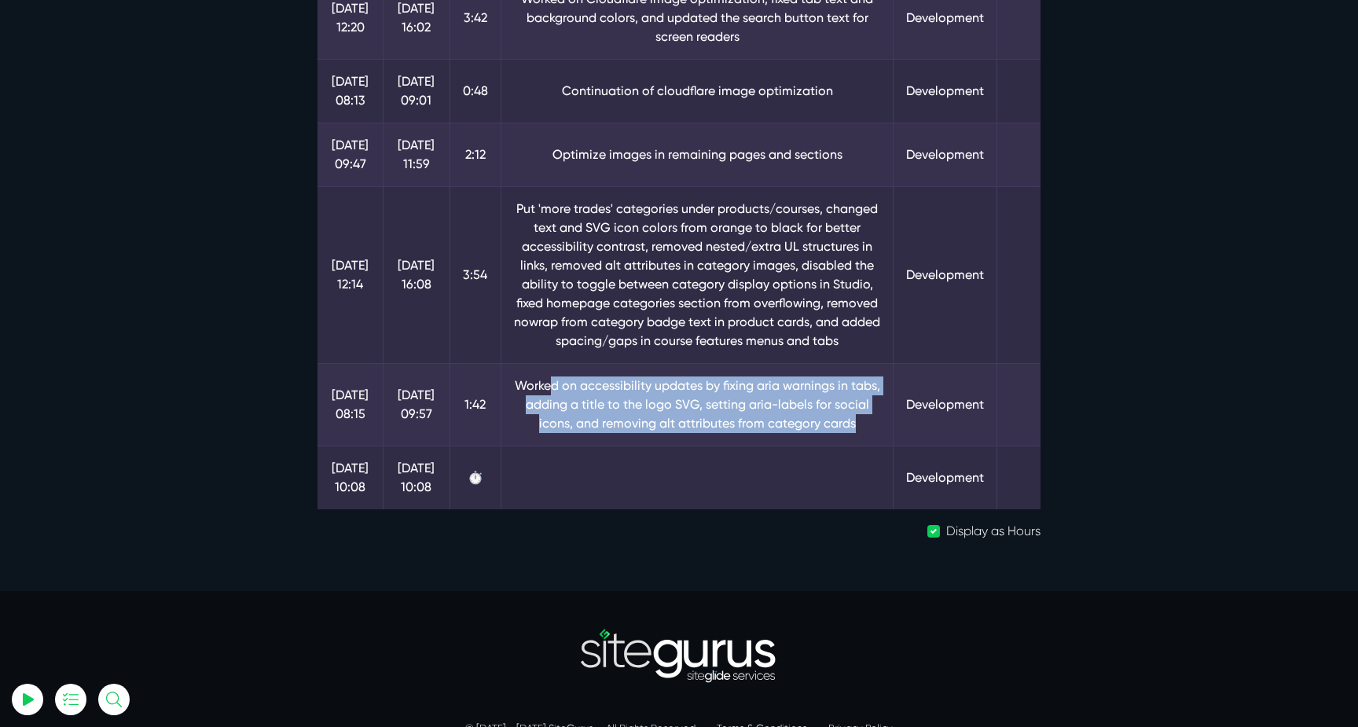
drag, startPoint x: 544, startPoint y: 366, endPoint x: 842, endPoint y: 402, distance: 300.1
click at [842, 402] on td "Worked on accessibility updates by fixing aria warnings in tabs, adding a title…" at bounding box center [697, 404] width 393 height 83
